Goal: Transaction & Acquisition: Obtain resource

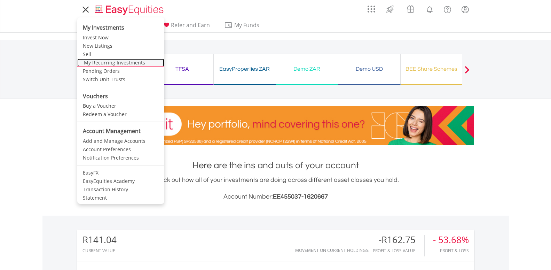
click at [88, 62] on link "My Recurring Investments" at bounding box center [120, 62] width 87 height 8
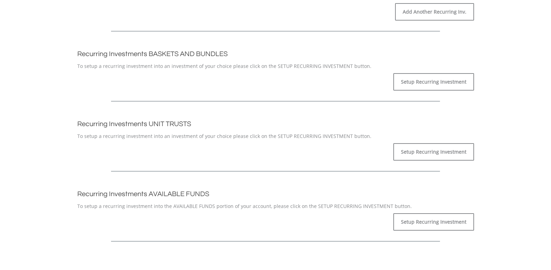
scroll to position [390, 0]
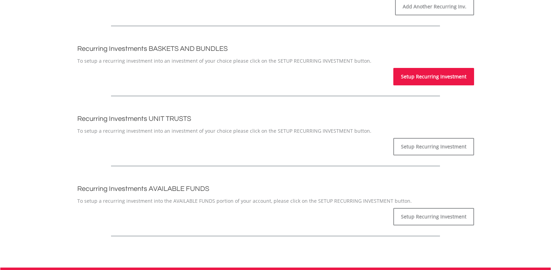
click at [437, 76] on link "Setup Recurring Investment" at bounding box center [433, 76] width 81 height 17
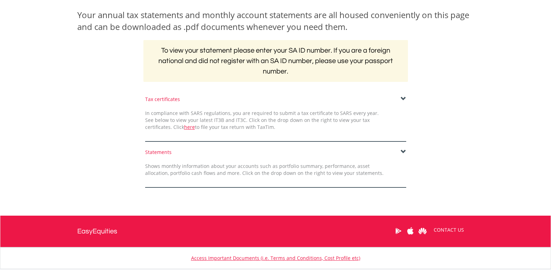
scroll to position [106, 0]
click at [403, 151] on span at bounding box center [403, 152] width 6 height 6
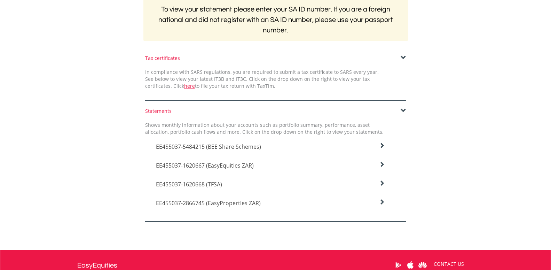
scroll to position [177, 0]
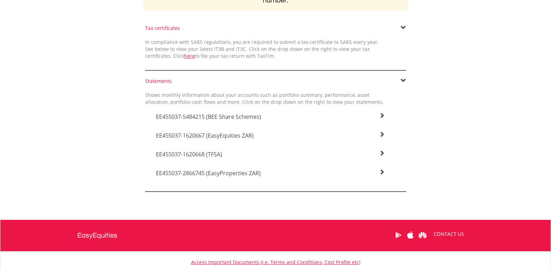
click at [234, 138] on span "EE455037-1620667 (EasyEquities ZAR)" at bounding box center [205, 136] width 98 height 8
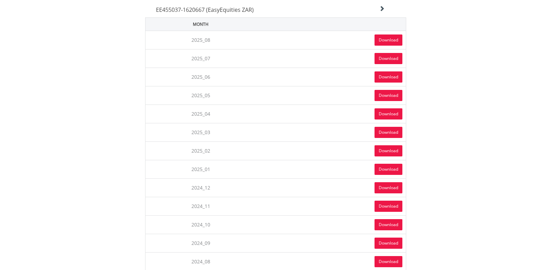
scroll to position [319, 0]
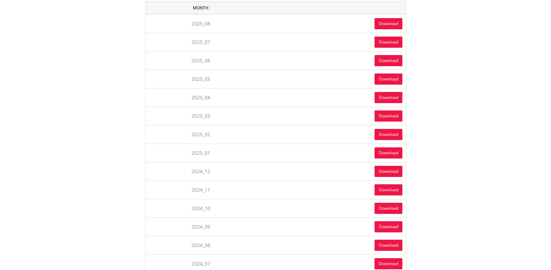
click at [389, 209] on link "Download" at bounding box center [388, 207] width 28 height 11
click at [388, 97] on link "Download" at bounding box center [388, 97] width 28 height 11
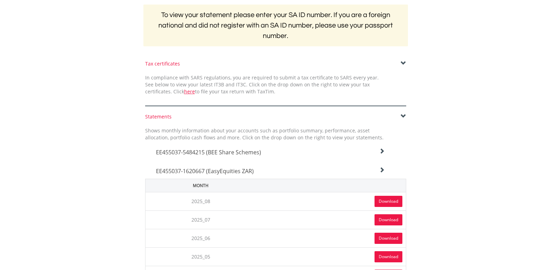
click at [390, 199] on link "Download" at bounding box center [388, 201] width 28 height 11
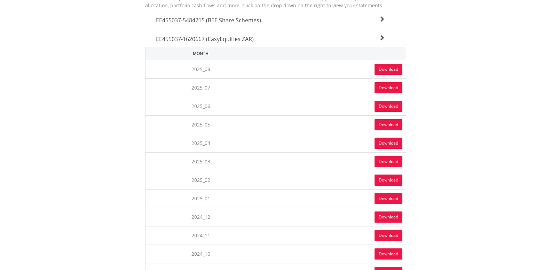
scroll to position [319, 0]
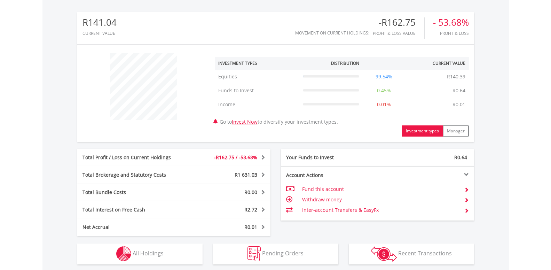
scroll to position [67, 132]
click at [178, 140] on div "﻿ Investment Types Distribution Current Value Show All Equities Equities R140.3…" at bounding box center [275, 92] width 397 height 97
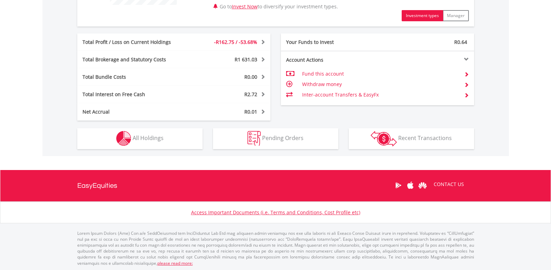
scroll to position [333, 0]
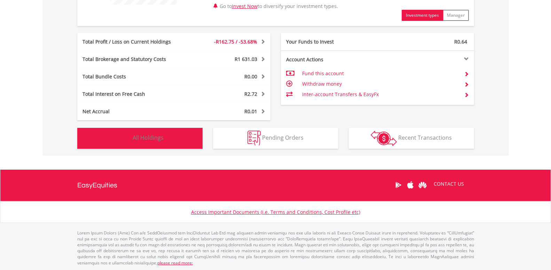
click at [151, 144] on button "Holdings All Holdings" at bounding box center [139, 138] width 125 height 21
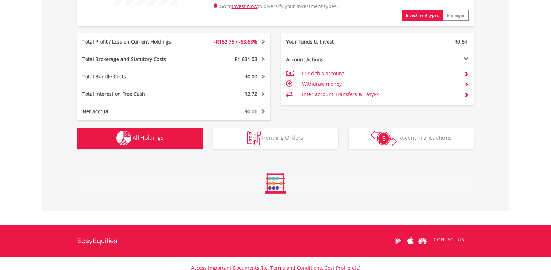
scroll to position [502, 0]
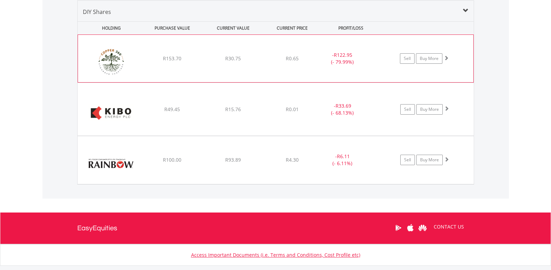
click at [245, 60] on div "R30.75" at bounding box center [233, 58] width 59 height 7
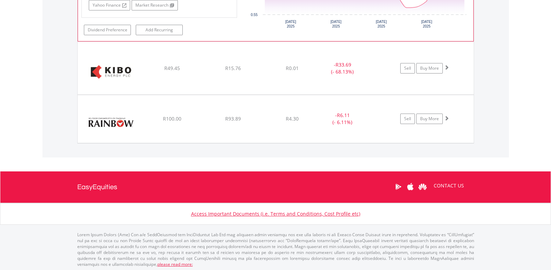
scroll to position [687, 0]
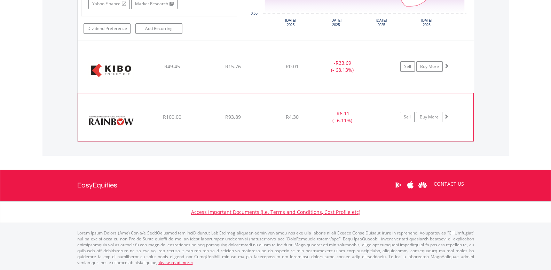
click at [249, 124] on div "﻿ Rainbow Chicken Ltd R100.00 R93.89 R4.30 - R6.11 (- 6.11%) Sell Buy More" at bounding box center [275, 116] width 395 height 47
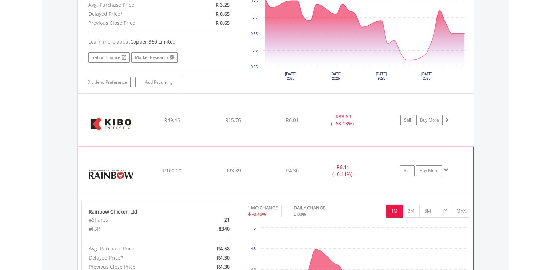
scroll to position [651, 0]
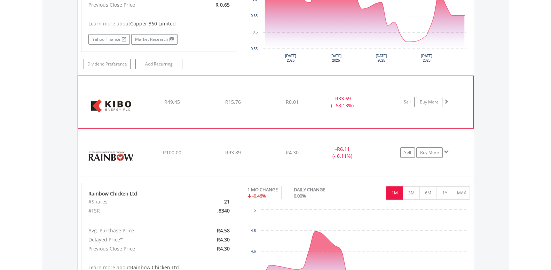
click at [249, 100] on div "R15.76" at bounding box center [233, 101] width 59 height 7
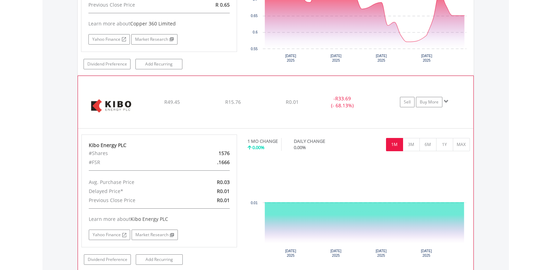
click at [250, 103] on div "R15.76" at bounding box center [233, 101] width 59 height 7
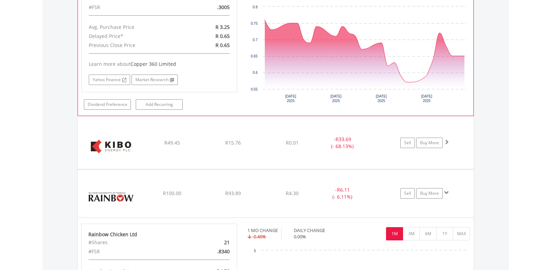
scroll to position [509, 0]
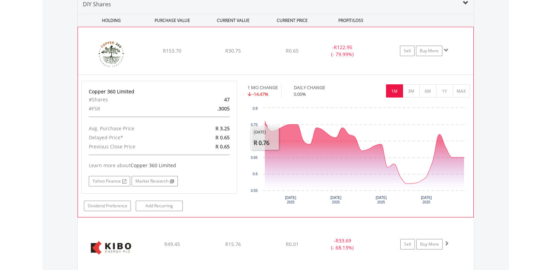
click at [215, 53] on div "R30.75" at bounding box center [233, 50] width 59 height 7
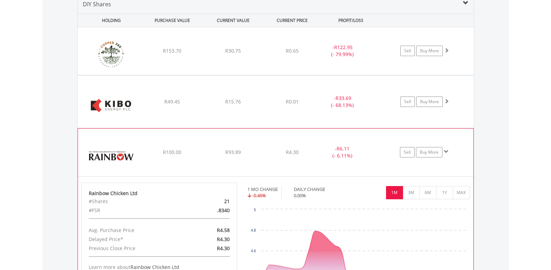
click at [238, 145] on div "﻿ Rainbow Chicken Ltd R100.00 R93.89 R4.30 - R6.11 (- 6.11%) Sell Buy More" at bounding box center [275, 151] width 395 height 47
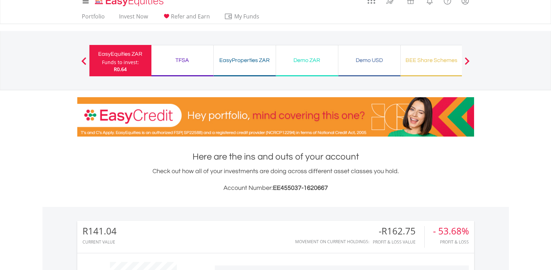
scroll to position [0, 0]
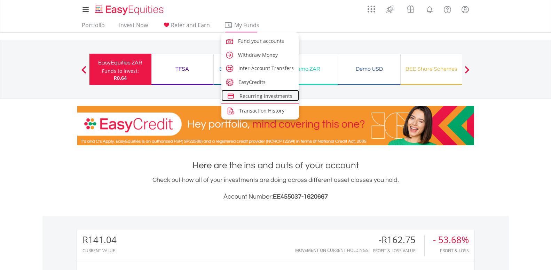
click at [253, 96] on span "Recurring Investments" at bounding box center [265, 96] width 53 height 7
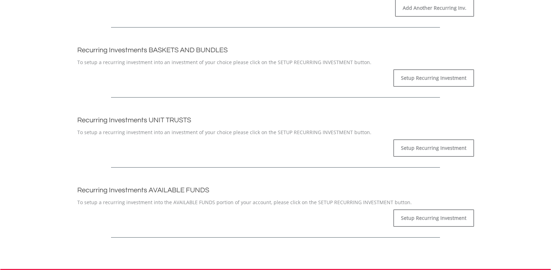
scroll to position [390, 0]
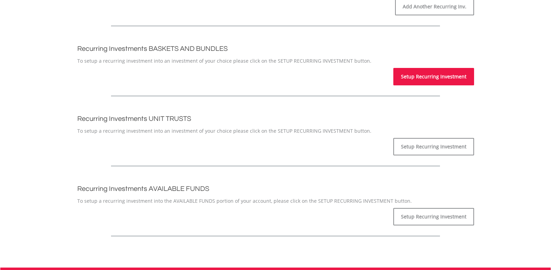
click at [410, 78] on link "Setup Recurring Investment" at bounding box center [433, 76] width 81 height 17
